Goal: Feedback & Contribution: Submit feedback/report problem

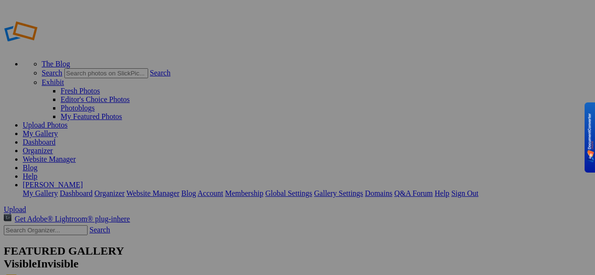
click at [55, 138] on link "Dashboard" at bounding box center [39, 142] width 33 height 8
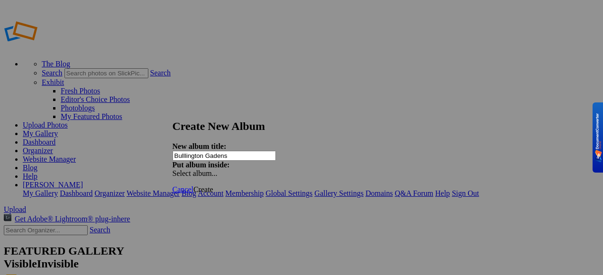
type input "Bulllington Gadens"
click at [172, 169] on span at bounding box center [172, 173] width 0 height 8
click at [272, 169] on div "Select album..." at bounding box center [221, 173] width 99 height 9
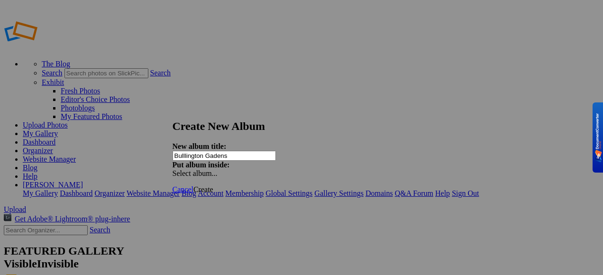
click at [213, 185] on link "Create" at bounding box center [203, 189] width 20 height 8
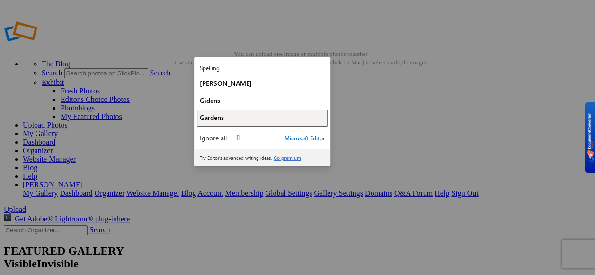
click at [239, 121] on div "Gardens" at bounding box center [262, 117] width 125 height 9
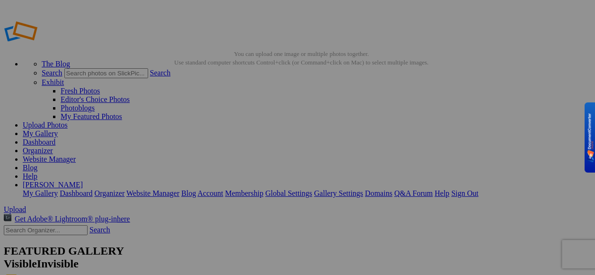
type input "Bulllington Gadens"
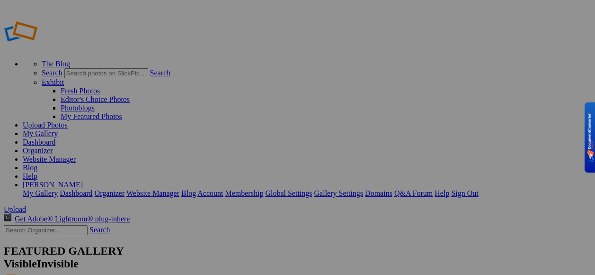
click at [58, 129] on link "My Gallery" at bounding box center [40, 133] width 35 height 8
click at [55, 138] on link "Dashboard" at bounding box center [39, 142] width 33 height 8
click at [76, 155] on link "Website Manager" at bounding box center [49, 159] width 53 height 8
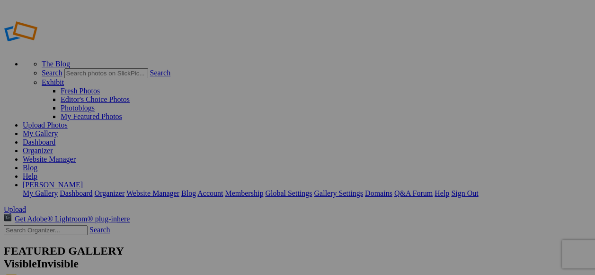
type input "[PERSON_NAME][GEOGRAPHIC_DATA]"
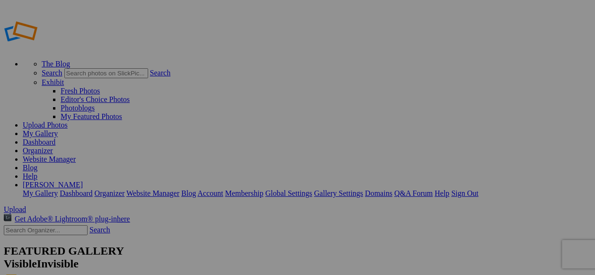
type input "Bulllington Gadens"
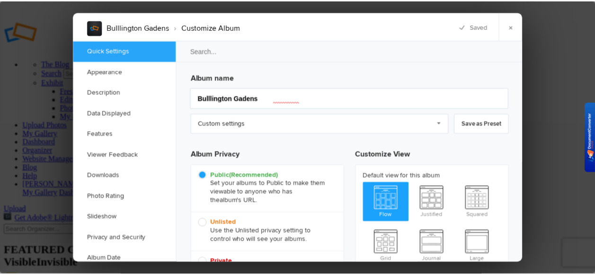
scroll to position [47, 0]
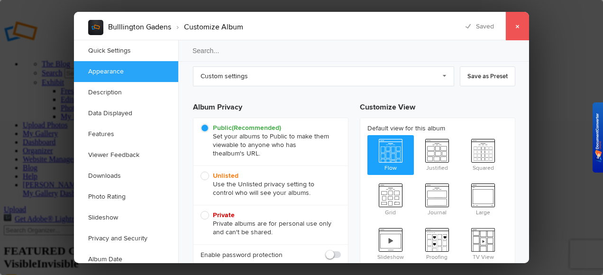
click at [517, 29] on link "×" at bounding box center [517, 26] width 24 height 28
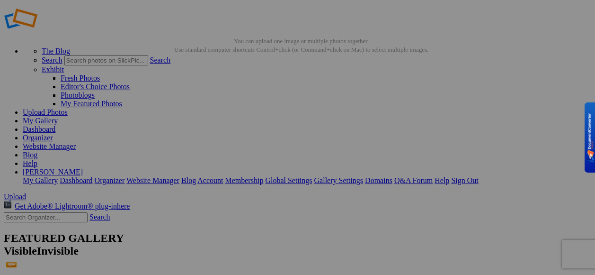
scroll to position [0, 0]
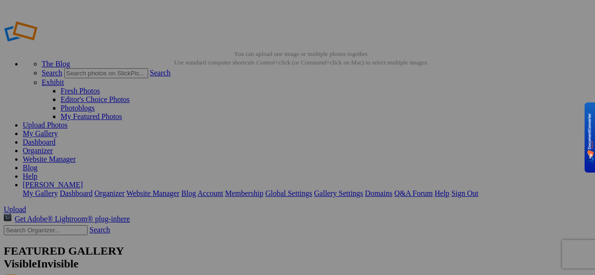
click at [363, 189] on link "Gallery Settings" at bounding box center [338, 193] width 49 height 8
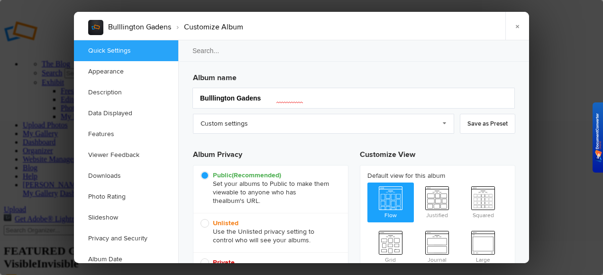
click at [516, 27] on link "×" at bounding box center [517, 26] width 24 height 28
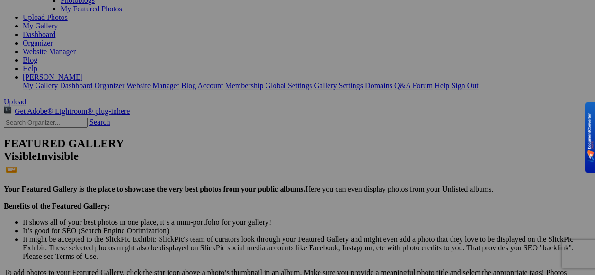
scroll to position [13, 0]
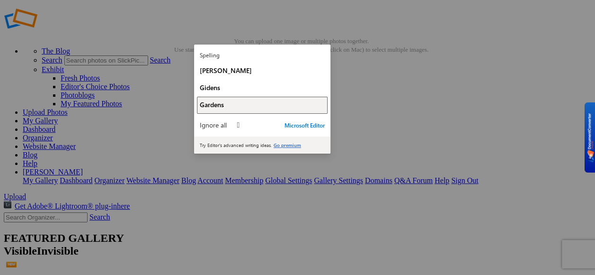
click at [224, 109] on span "Gardens" at bounding box center [212, 104] width 24 height 9
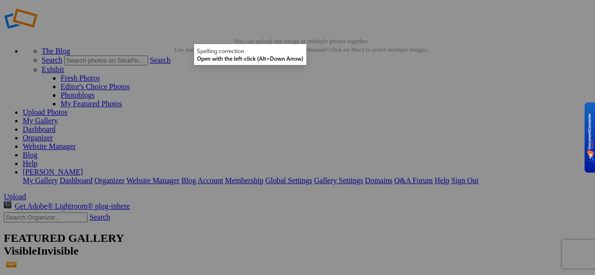
drag, startPoint x: 196, startPoint y: 39, endPoint x: 211, endPoint y: 40, distance: 14.7
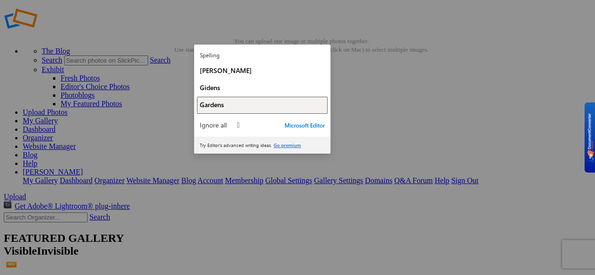
click at [248, 106] on div "Gardens" at bounding box center [262, 104] width 125 height 9
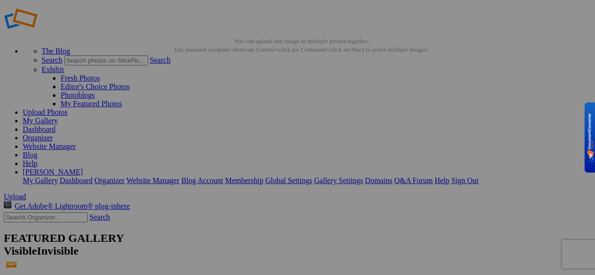
type input "[GEOGRAPHIC_DATA]"
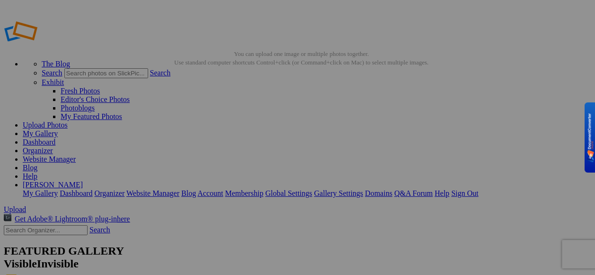
click at [53, 146] on link "Organizer" at bounding box center [38, 150] width 30 height 8
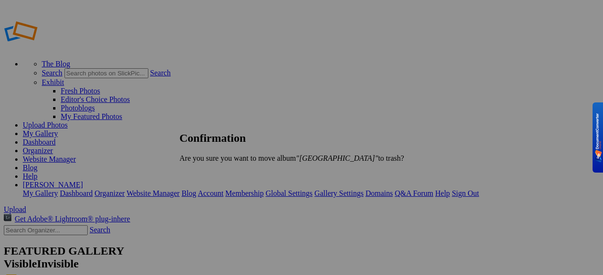
click at [211, 175] on span "Yes" at bounding box center [205, 174] width 11 height 8
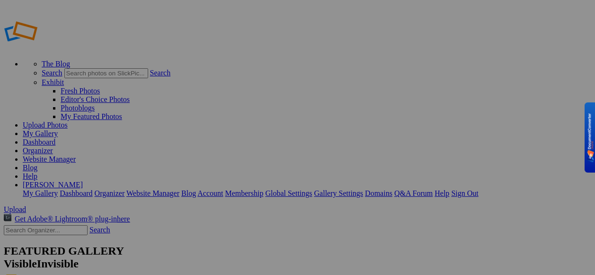
click at [58, 129] on link "My Gallery" at bounding box center [40, 133] width 35 height 8
click at [55, 138] on link "Dashboard" at bounding box center [39, 142] width 33 height 8
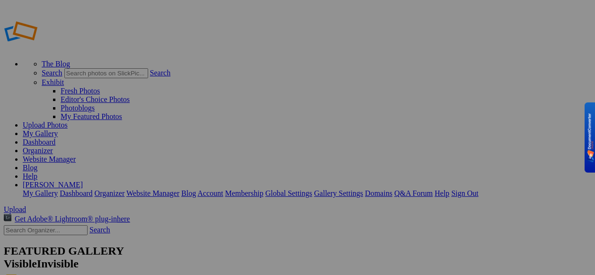
click at [83, 180] on link "[PERSON_NAME]" at bounding box center [53, 184] width 60 height 8
click at [363, 189] on link "Gallery Settings" at bounding box center [338, 193] width 49 height 8
click at [55, 138] on link "Dashboard" at bounding box center [39, 142] width 33 height 8
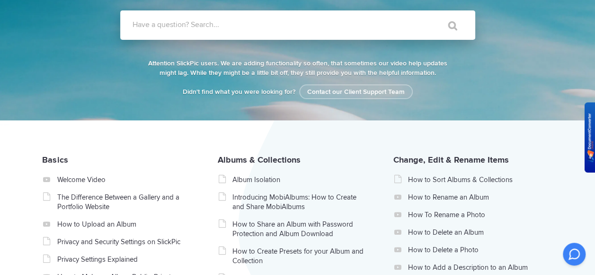
scroll to position [142, 0]
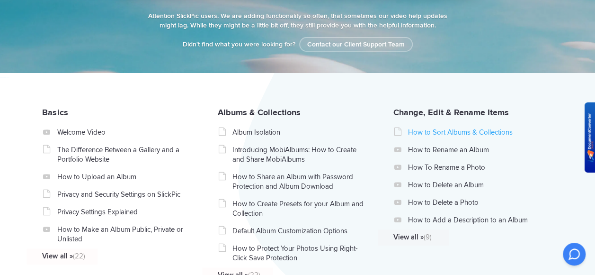
click at [515, 137] on link "How to Sort Albums & Collections" at bounding box center [475, 131] width 134 height 9
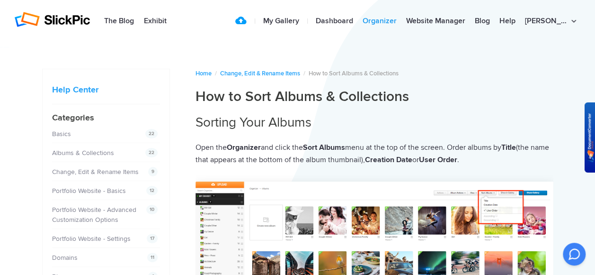
click at [402, 23] on link "Organizer" at bounding box center [380, 21] width 44 height 19
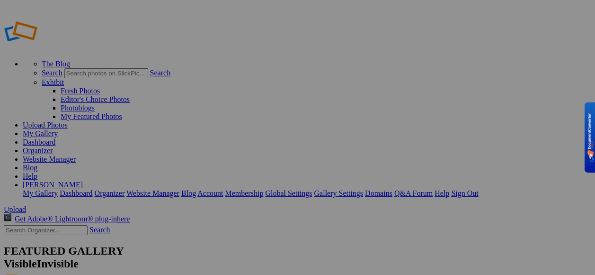
click at [68, 121] on link "Upload Photos" at bounding box center [45, 125] width 45 height 8
click at [223, 189] on link "Account" at bounding box center [211, 193] width 26 height 8
click at [83, 180] on link "[PERSON_NAME]" at bounding box center [53, 184] width 60 height 8
click at [223, 189] on link "Account" at bounding box center [211, 193] width 26 height 8
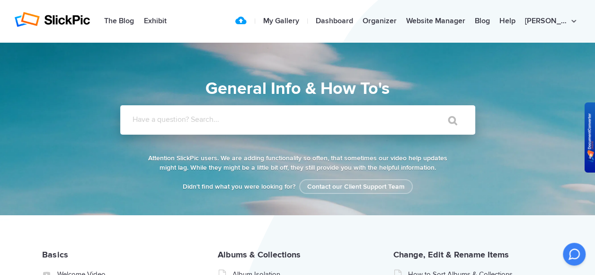
click at [412, 125] on input "Have a question? Search..." at bounding box center [278, 119] width 316 height 29
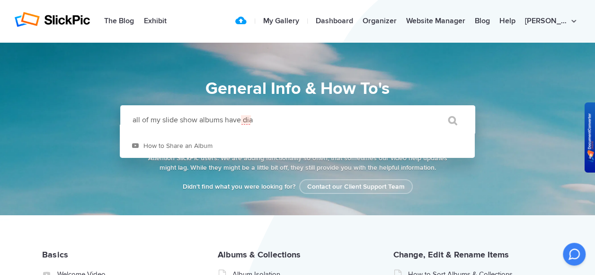
drag, startPoint x: 246, startPoint y: 119, endPoint x: 279, endPoint y: 128, distance: 34.7
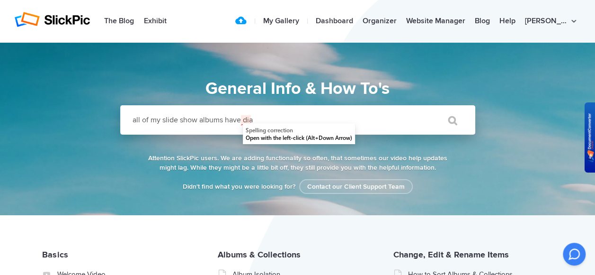
click at [261, 120] on input "all of my slide show albums have dia" at bounding box center [278, 119] width 316 height 29
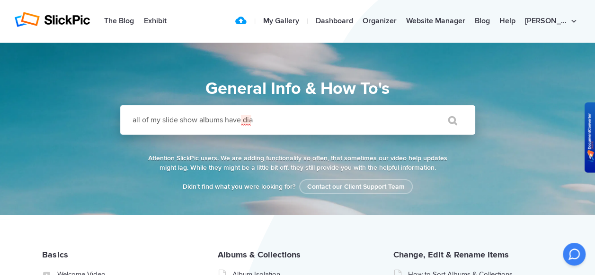
drag, startPoint x: 243, startPoint y: 120, endPoint x: 256, endPoint y: 119, distance: 13.3
click at [256, 119] on input "all of my slide show albums have dia" at bounding box center [278, 119] width 316 height 29
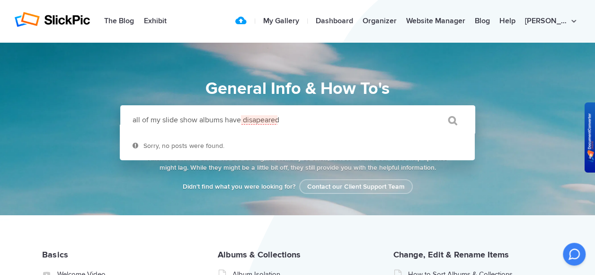
type input "all of my slide show albums have disapeared"
click at [455, 120] on input "" at bounding box center [449, 120] width 40 height 23
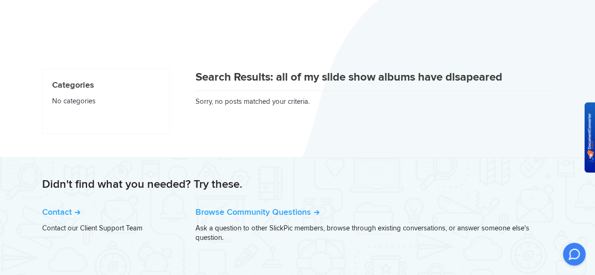
scroll to position [36, 0]
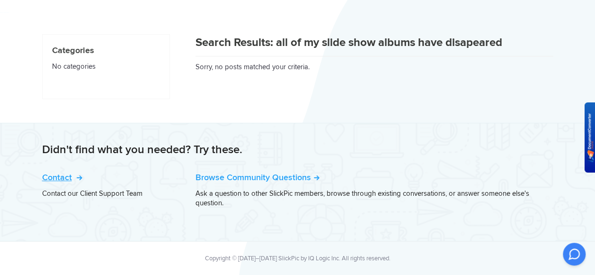
click at [62, 174] on link "Contact" at bounding box center [61, 177] width 38 height 10
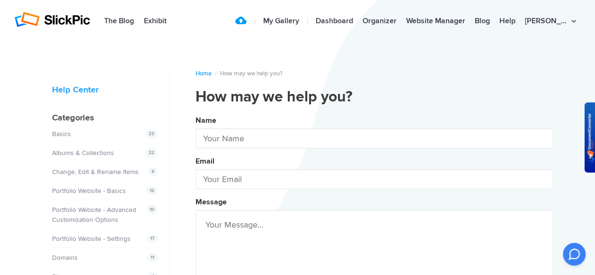
type input "Robert Hopp"
type input "bob.hopp2017@gmail.com"
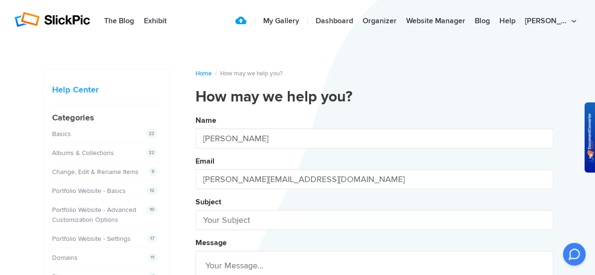
scroll to position [47, 0]
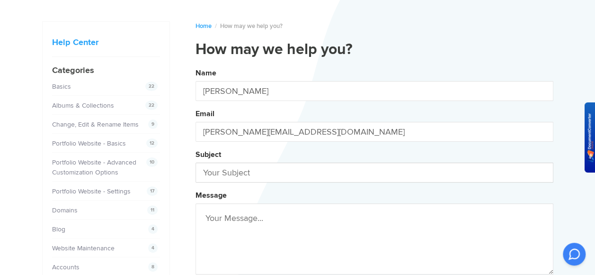
click at [306, 173] on input "text" at bounding box center [375, 172] width 358 height 20
click at [196, 65] on button "Name Robert Hopp Email bob.hopp2017@gmail.com Subject Slide Message Attachments…" at bounding box center [375, 209] width 358 height 289
click at [196, 65] on button "Name Robert Hopp Email bob.hopp2017@gmail.com Subject Slide show Message Attach…" at bounding box center [375, 209] width 358 height 289
type input "Slide show albums"
click at [295, 242] on textarea at bounding box center [375, 238] width 358 height 71
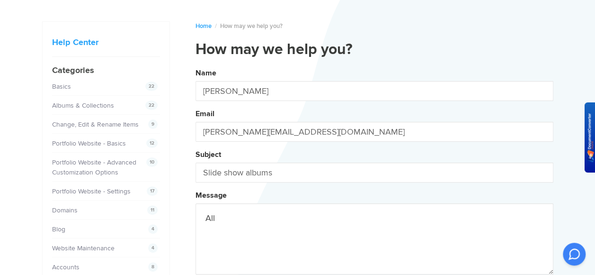
click at [196, 65] on button "Name Robert Hopp Email bob.hopp2017@gmail.com Subject Slide show albums Message…" at bounding box center [375, 209] width 358 height 289
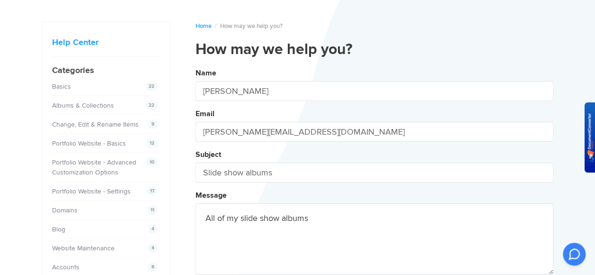
click at [196, 65] on button "Name Robert Hopp Email bob.hopp2017@gmail.com Subject Slide show albums Message…" at bounding box center [375, 209] width 358 height 289
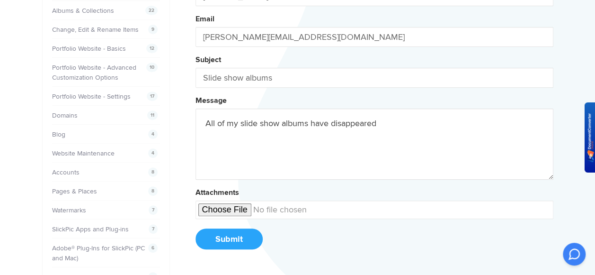
scroll to position [237, 0]
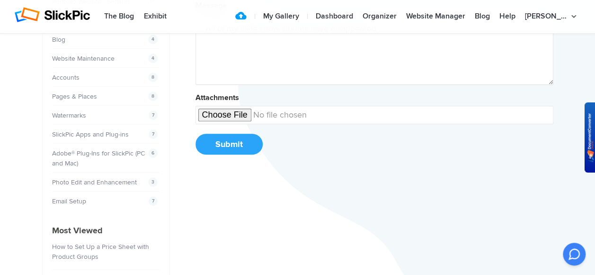
type textarea "All of my slide show albums have disappeared"
click at [229, 140] on button "Submit" at bounding box center [229, 144] width 67 height 21
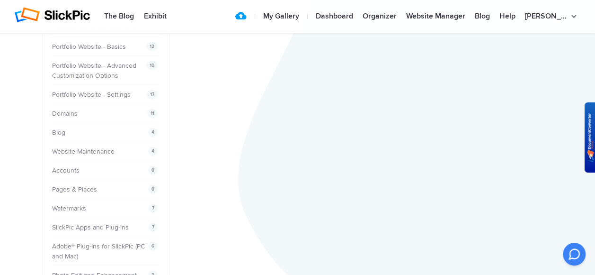
scroll to position [49, 0]
